Goal: Task Accomplishment & Management: Complete application form

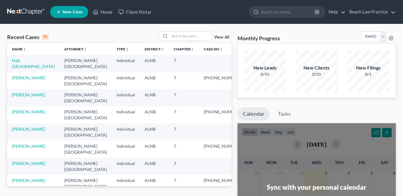
click at [74, 11] on span "New Case" at bounding box center [72, 12] width 20 height 4
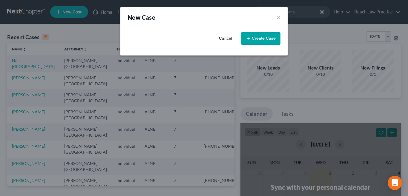
select select "1"
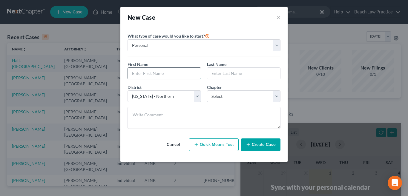
click at [180, 76] on input "text" at bounding box center [164, 73] width 73 height 11
type input "[PERSON_NAME]"
click at [236, 77] on input "text" at bounding box center [243, 73] width 73 height 11
drag, startPoint x: 236, startPoint y: 77, endPoint x: 223, endPoint y: 70, distance: 14.3
click at [223, 70] on input "text" at bounding box center [243, 73] width 73 height 11
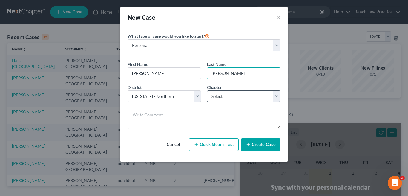
type input "[PERSON_NAME]"
click at [278, 96] on select "Select 7 11 12 13" at bounding box center [243, 96] width 73 height 12
select select "0"
click at [207, 90] on select "Select 7 11 12 13" at bounding box center [243, 96] width 73 height 12
click at [221, 144] on button "Quick Means Test" at bounding box center [214, 145] width 50 height 13
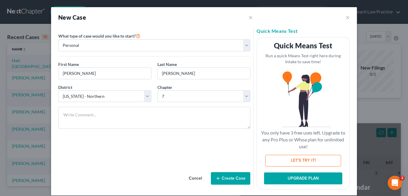
click at [311, 163] on button "LET'S TRY IT!" at bounding box center [303, 161] width 76 height 12
select select "0"
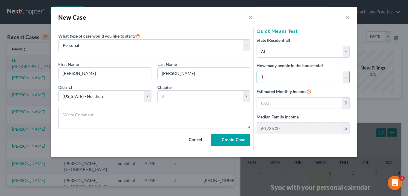
click at [347, 77] on select "Select 1 2 3 4 5 6 7 8 9 10 11 12 13 14 15 16 17 18 19 20" at bounding box center [303, 77] width 93 height 12
select select "1"
click at [257, 71] on select "Select 1 2 3 4 5 6 7 8 9 10 11 12 13 14 15 16 17 18 19 20" at bounding box center [303, 77] width 93 height 12
type input "72,639.00"
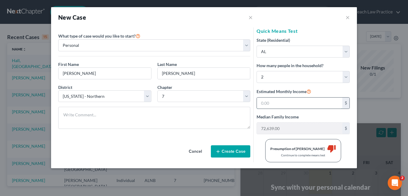
click at [275, 103] on input "text" at bounding box center [299, 103] width 85 height 11
type input "4,000"
click at [327, 86] on div "State (Residential) * State [US_STATE] AK AR AZ CA CO CT DE DC [GEOGRAPHIC_DATA…" at bounding box center [303, 99] width 93 height 125
click at [238, 155] on button "Create Case" at bounding box center [230, 151] width 39 height 13
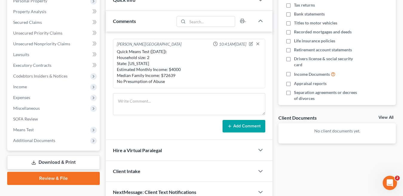
scroll to position [121, 0]
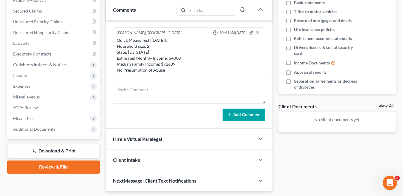
click at [202, 166] on div "Client Intake" at bounding box center [180, 160] width 149 height 21
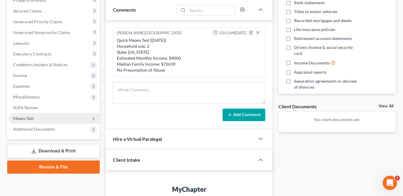
click at [83, 121] on span "Means Test" at bounding box center [53, 118] width 91 height 11
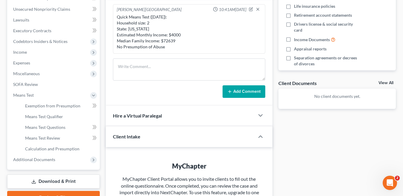
scroll to position [146, 0]
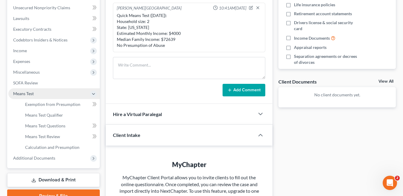
click at [29, 93] on span "Means Test" at bounding box center [23, 93] width 21 height 5
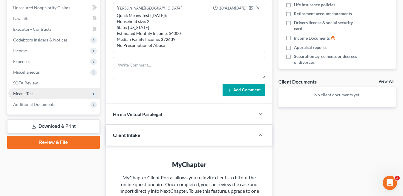
click at [29, 93] on span "Means Test" at bounding box center [23, 93] width 21 height 5
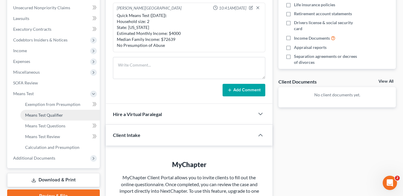
click at [56, 114] on span "Means Test Qualifier" at bounding box center [44, 115] width 38 height 5
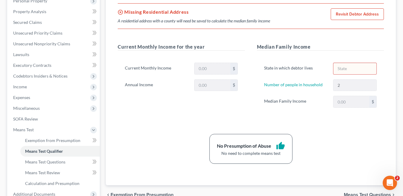
scroll to position [98, 0]
